Goal: Check status

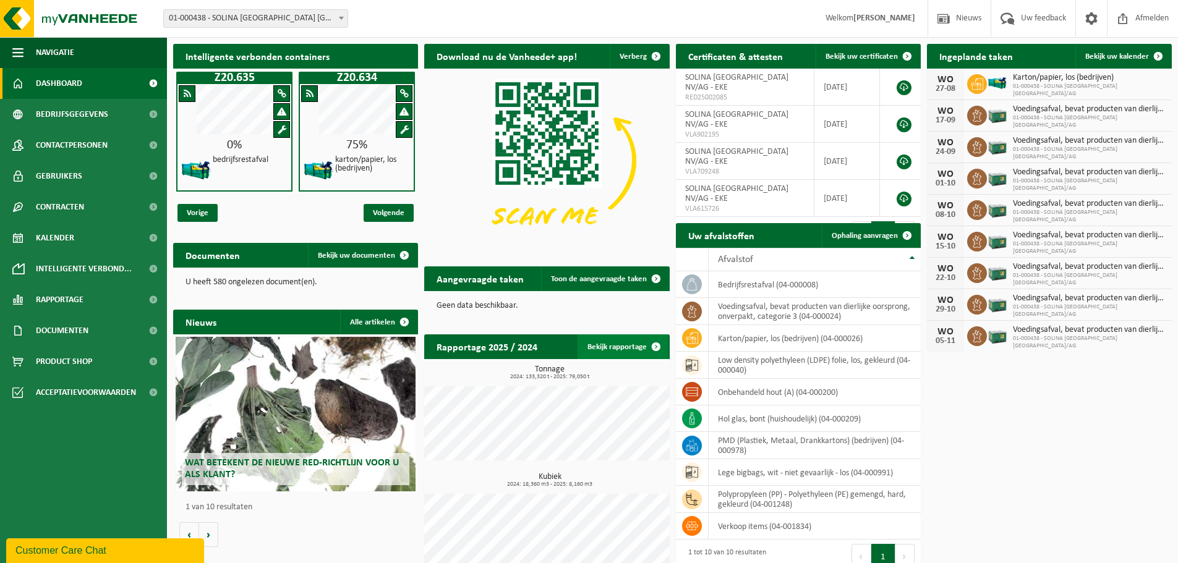
click at [637, 346] on link "Bekijk rapportage" at bounding box center [623, 347] width 91 height 25
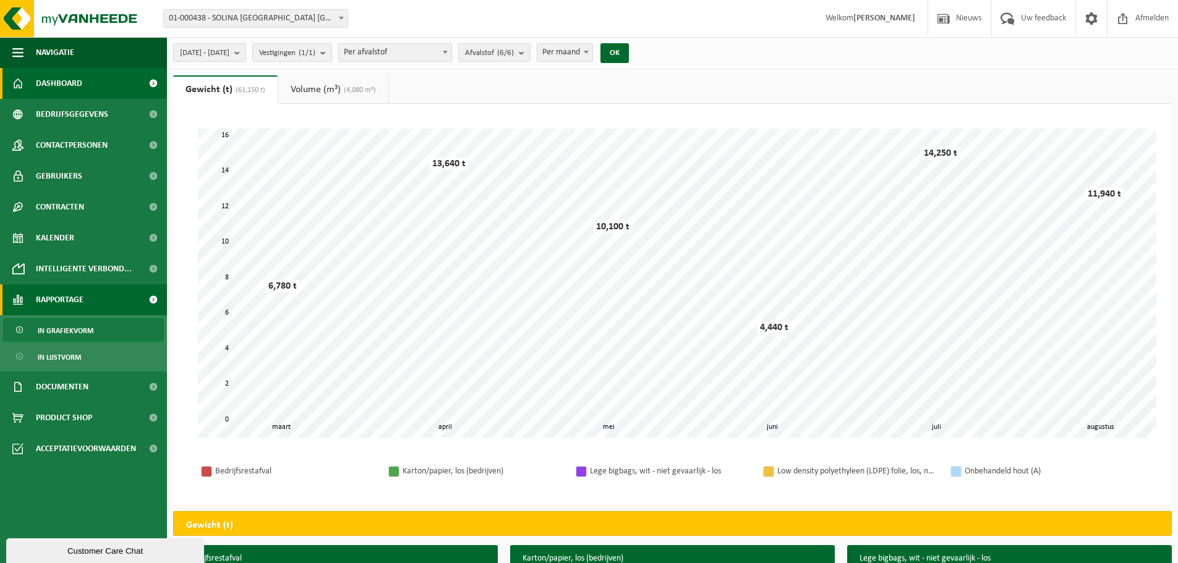
click at [41, 83] on span "Dashboard" at bounding box center [59, 83] width 46 height 31
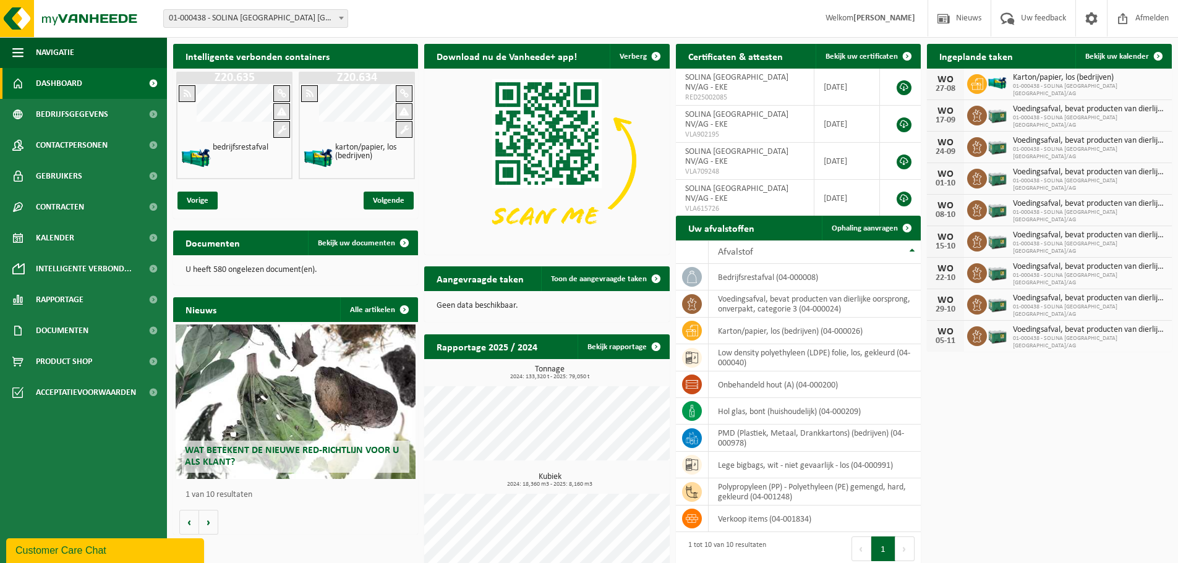
click at [340, 17] on b at bounding box center [341, 18] width 5 height 3
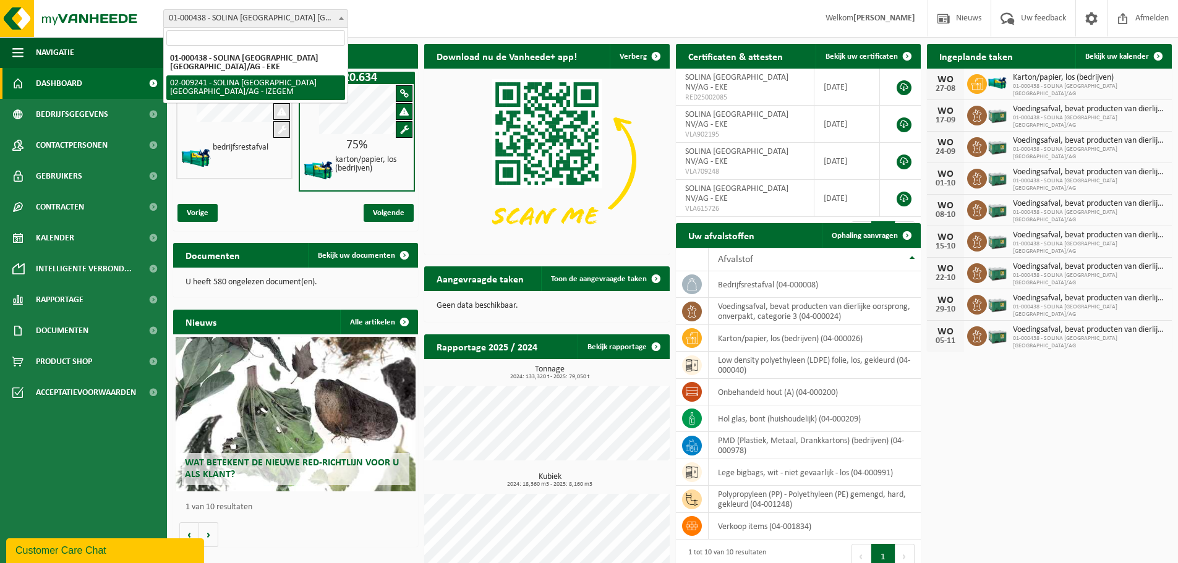
select select "13150"
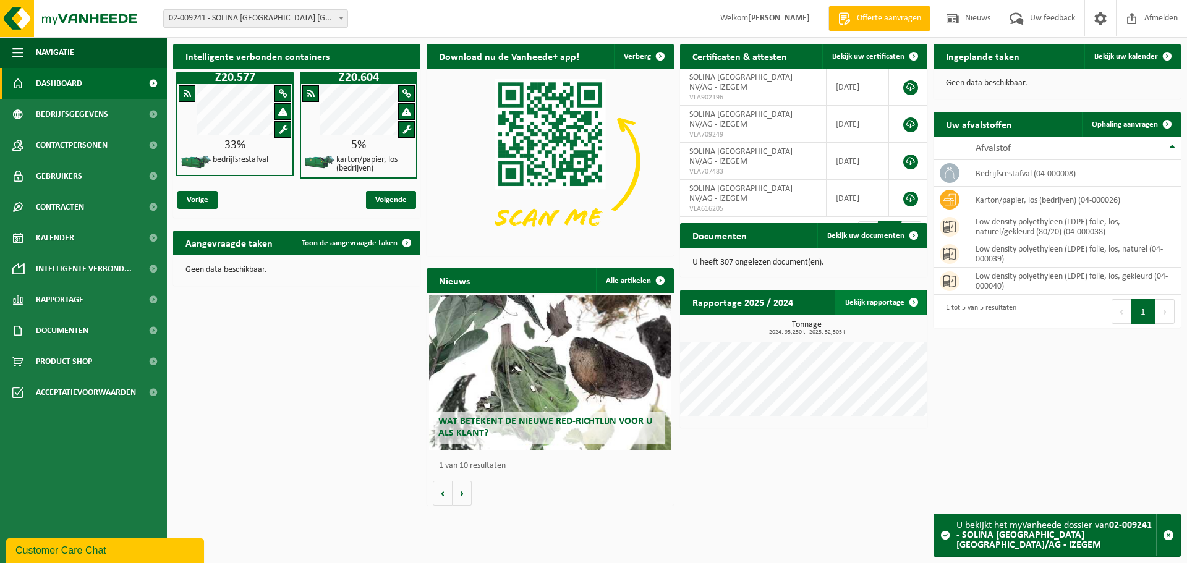
click at [881, 304] on link "Bekijk rapportage" at bounding box center [880, 302] width 91 height 25
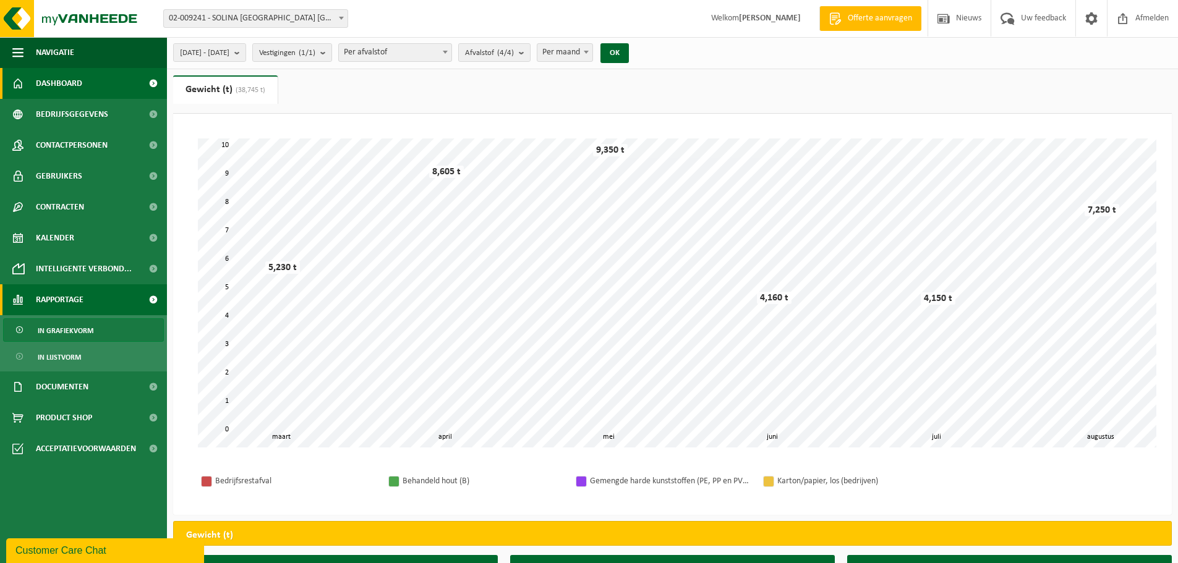
click at [89, 80] on link "Dashboard" at bounding box center [83, 83] width 167 height 31
